Goal: Information Seeking & Learning: Learn about a topic

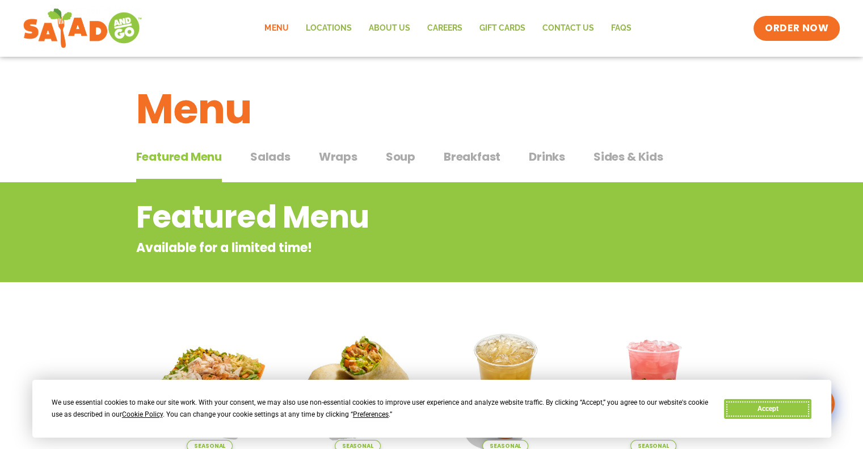
click at [746, 408] on button "Accept" at bounding box center [767, 409] width 87 height 20
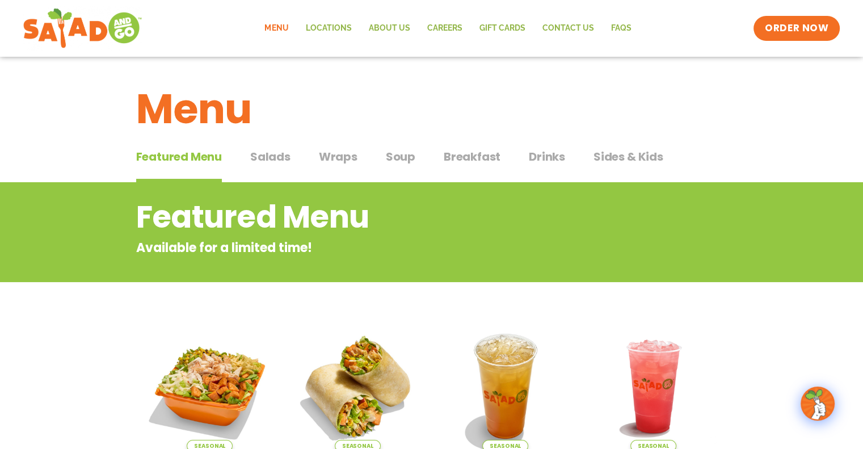
click at [260, 158] on span "Salads" at bounding box center [270, 156] width 40 height 17
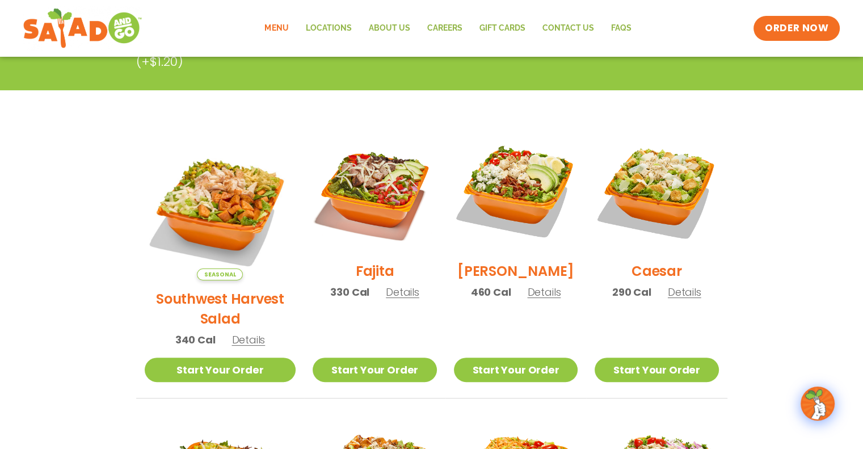
scroll to position [245, 0]
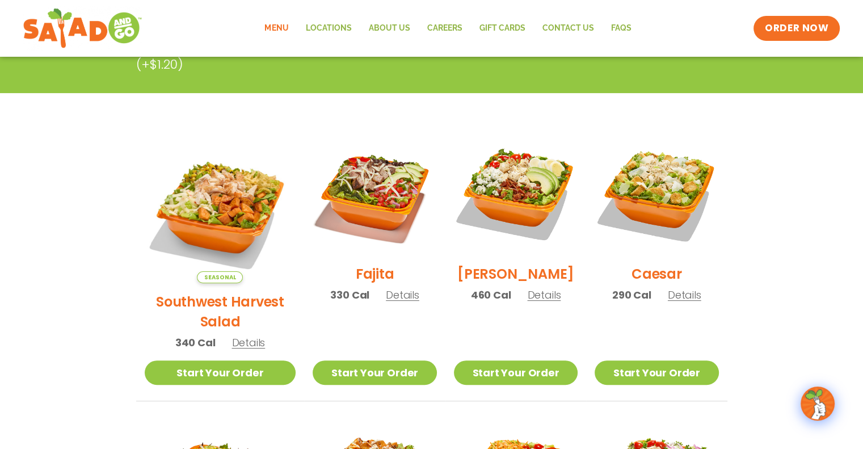
click at [215, 292] on h2 "Southwest Harvest Salad" at bounding box center [221, 312] width 152 height 40
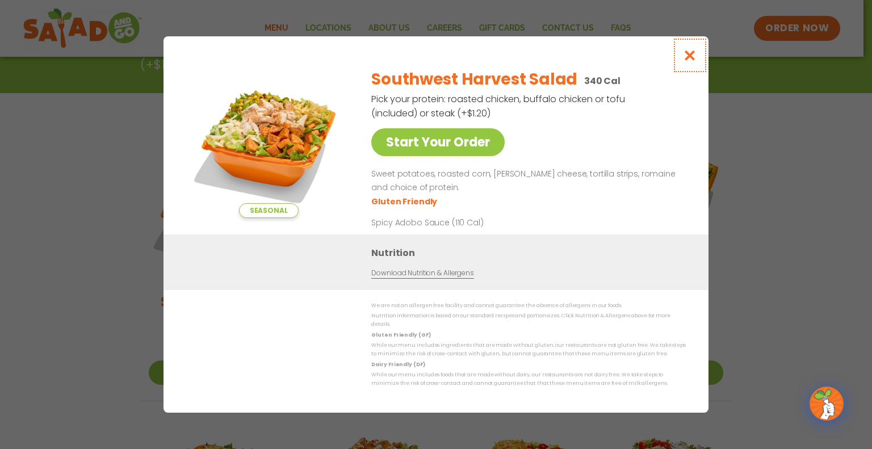
click at [692, 56] on icon "Close modal" at bounding box center [690, 55] width 14 height 12
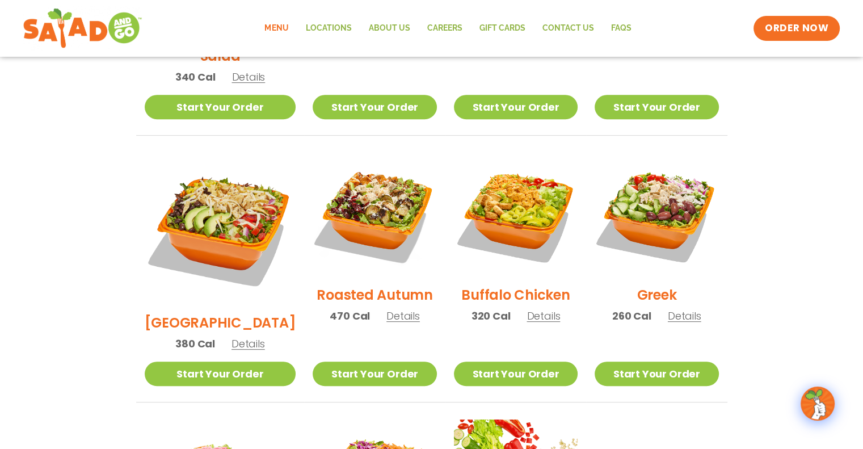
scroll to position [533, 0]
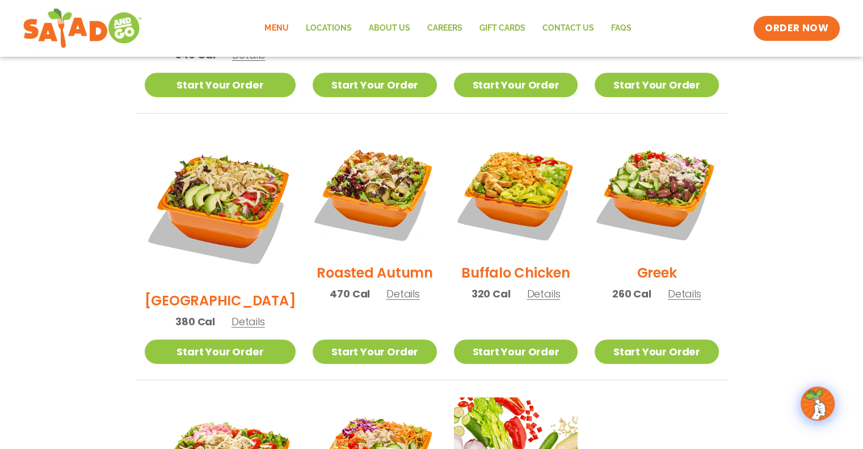
click at [355, 263] on h2 "Roasted Autumn" at bounding box center [375, 273] width 116 height 20
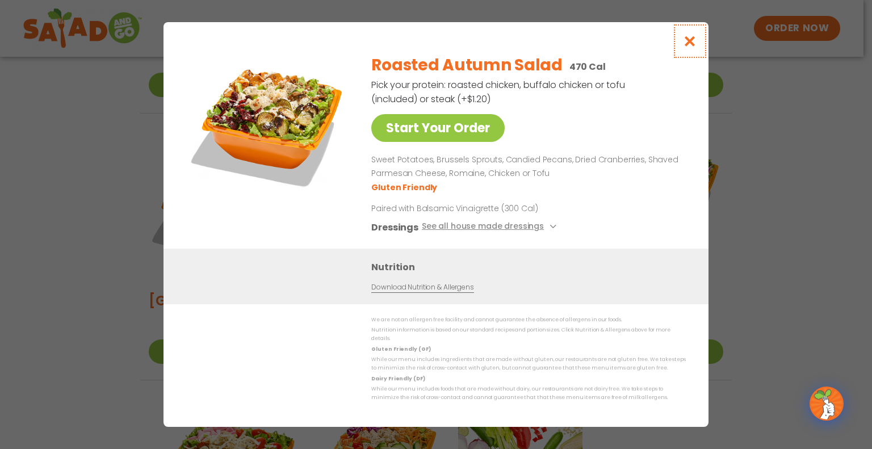
click at [692, 43] on icon "Close modal" at bounding box center [690, 41] width 14 height 12
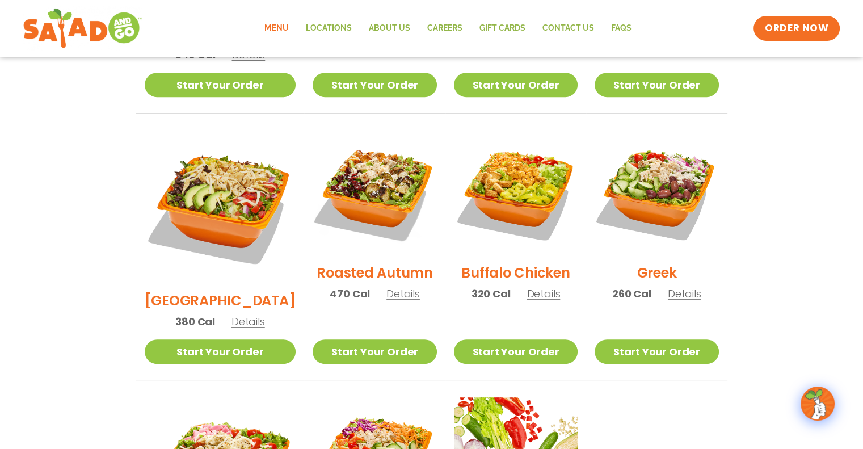
click at [650, 263] on h2 "Greek" at bounding box center [657, 273] width 40 height 20
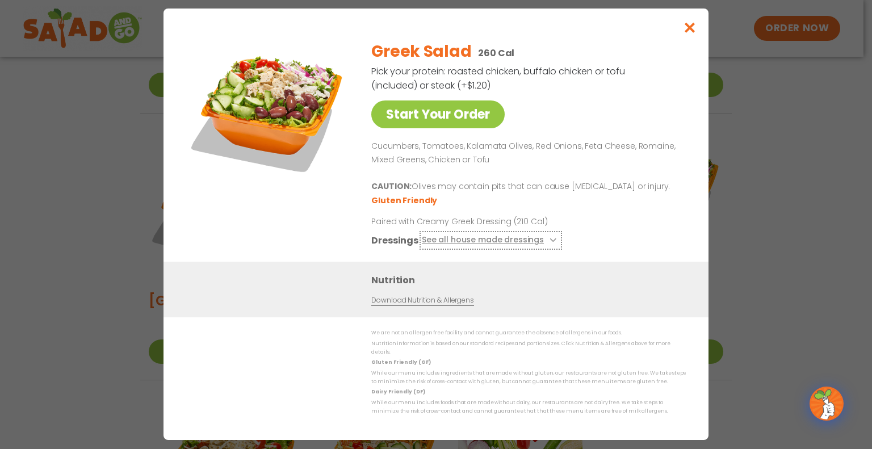
click at [549, 242] on icon at bounding box center [551, 240] width 5 height 5
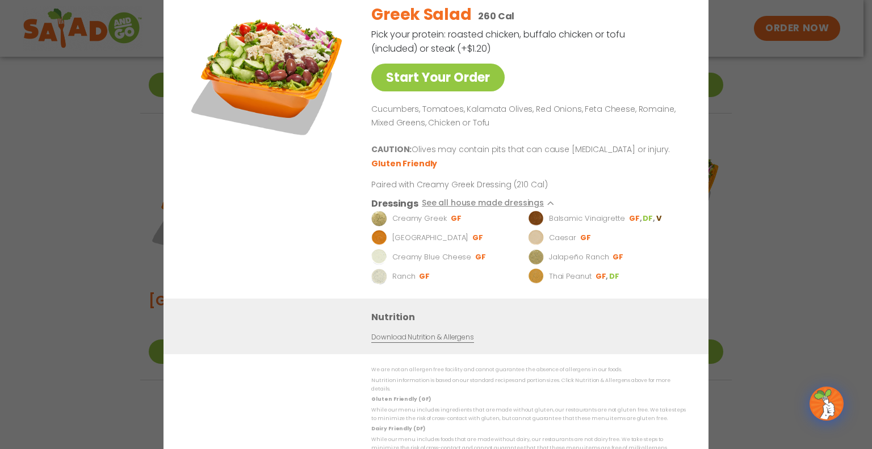
click at [808, 111] on div "Start Your Order Greek Salad 260 Cal Pick your protein: roasted chicken, buffal…" at bounding box center [436, 224] width 872 height 449
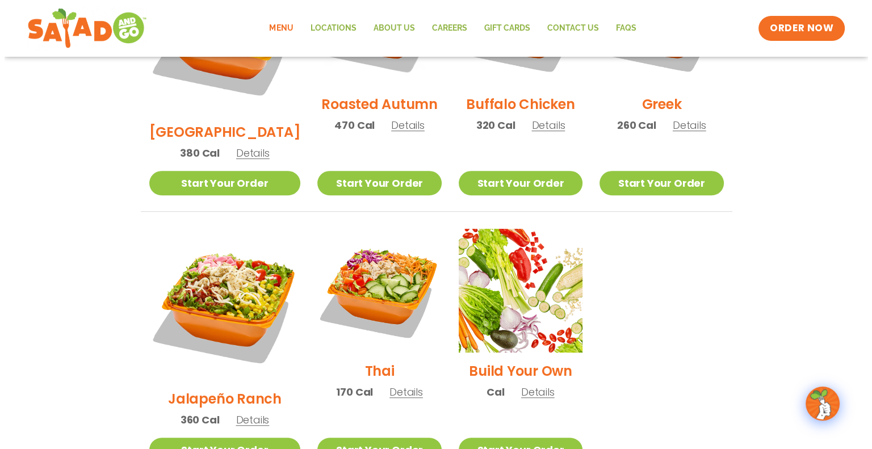
scroll to position [706, 0]
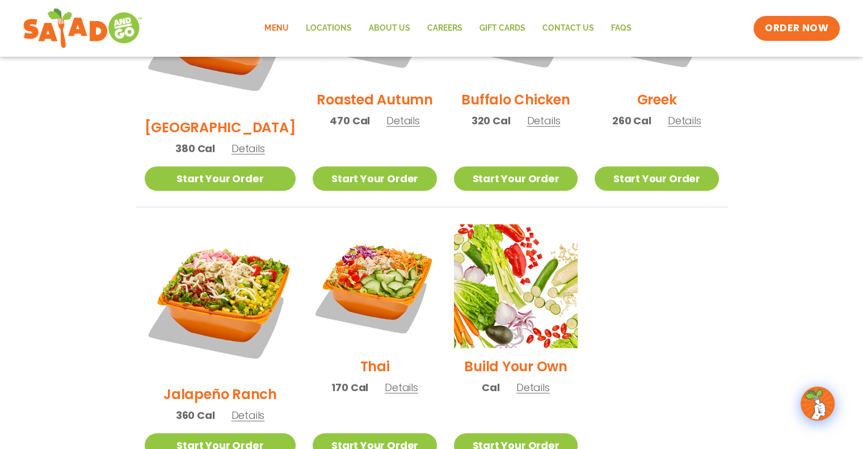
click at [360, 356] on h2 "Thai" at bounding box center [375, 366] width 30 height 20
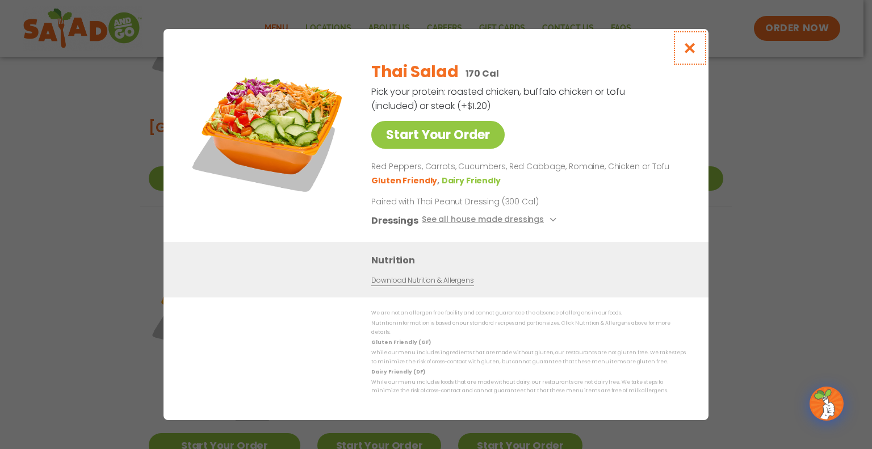
click at [687, 54] on icon "Close modal" at bounding box center [690, 48] width 14 height 12
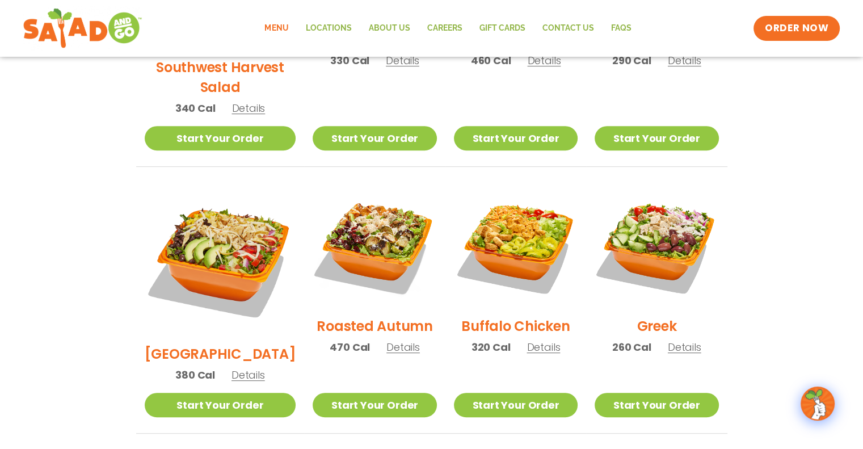
scroll to position [481, 0]
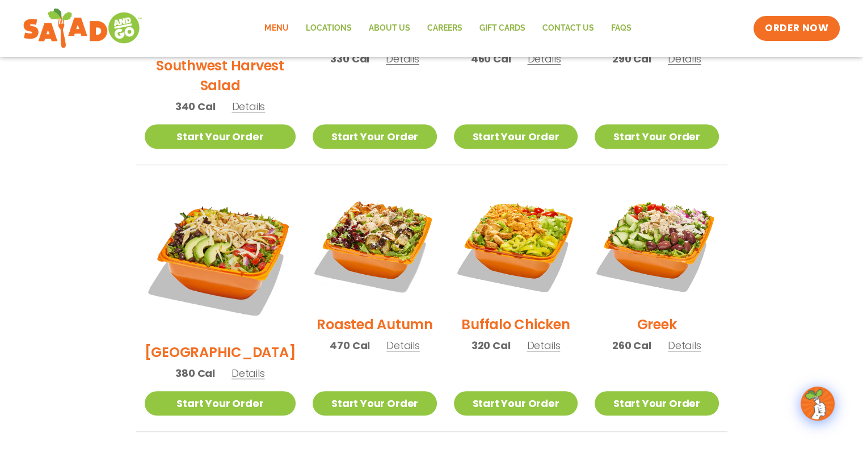
click at [323, 314] on h2 "Roasted Autumn" at bounding box center [375, 324] width 116 height 20
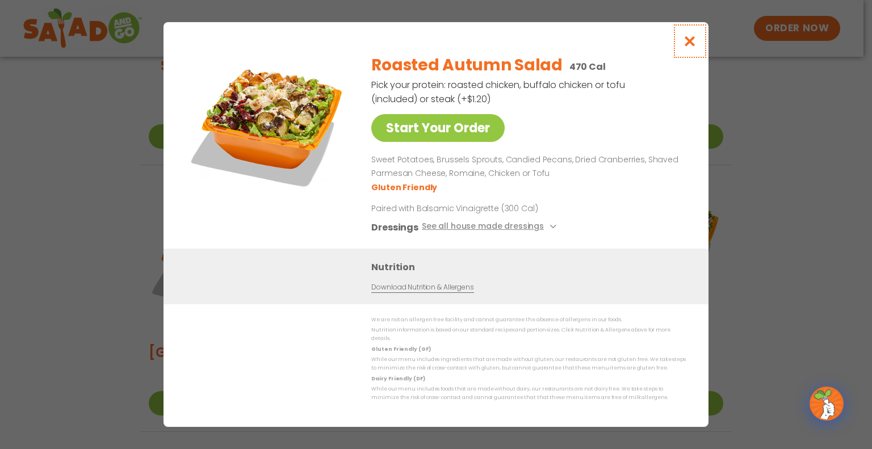
click at [688, 46] on icon "Close modal" at bounding box center [690, 41] width 14 height 12
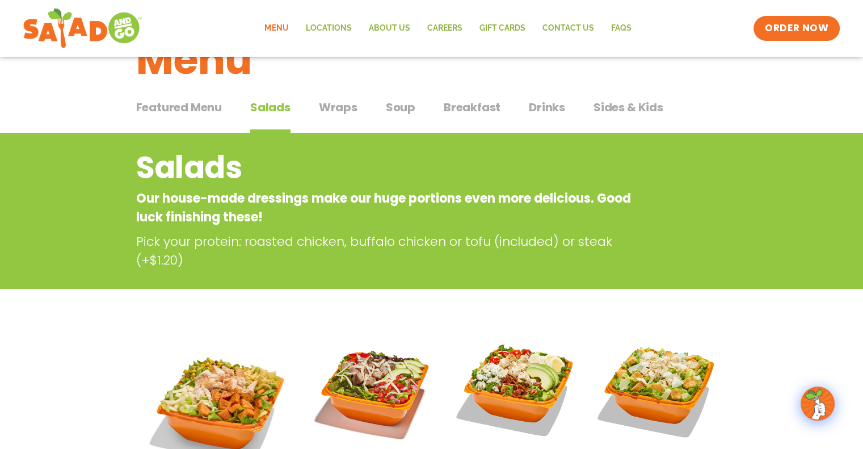
scroll to position [0, 0]
